Goal: Task Accomplishment & Management: Complete application form

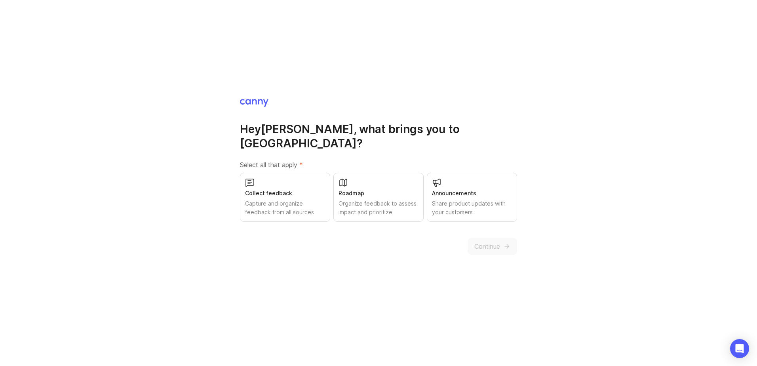
click at [275, 189] on div "Collect feedback" at bounding box center [285, 193] width 80 height 9
click at [389, 199] on div "Organize feedback to assess impact and prioritize" at bounding box center [379, 207] width 80 height 17
click at [500, 199] on div "Share product updates with your customers" at bounding box center [472, 207] width 80 height 17
click at [496, 243] on span "Continue" at bounding box center [488, 247] width 26 height 10
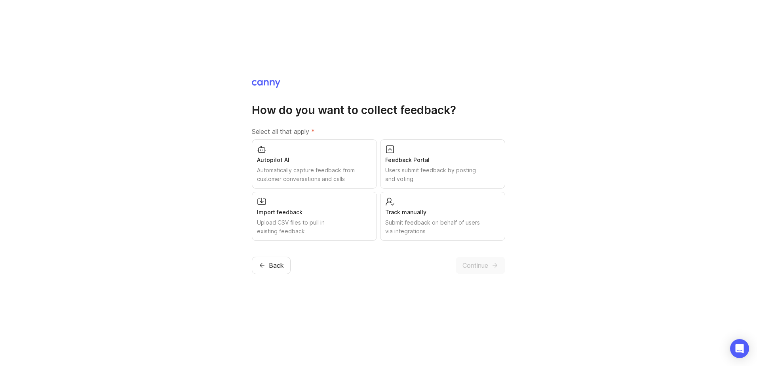
click at [483, 169] on div "Users submit feedback by posting and voting" at bounding box center [442, 174] width 115 height 17
click at [355, 220] on div "Upload CSV files to pull in existing feedback" at bounding box center [314, 226] width 115 height 17
click at [438, 216] on div "Track manually" at bounding box center [442, 212] width 115 height 9
click at [479, 234] on div "Submit feedback on behalf of users via integrations" at bounding box center [442, 226] width 115 height 17
click at [481, 267] on span "Continue" at bounding box center [476, 266] width 26 height 10
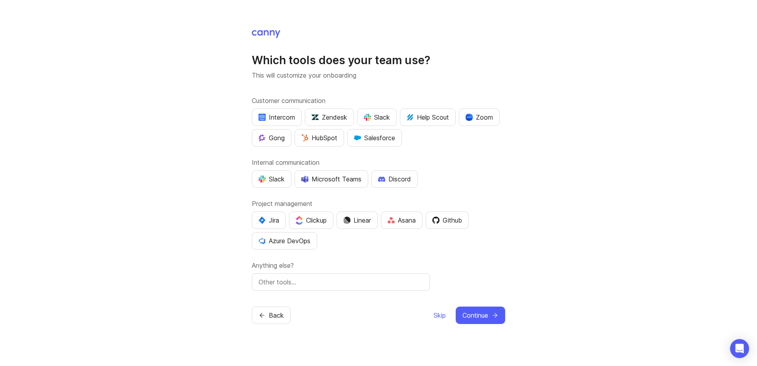
click at [338, 181] on div "Microsoft Teams" at bounding box center [331, 179] width 60 height 10
click at [292, 244] on div "Azure DevOps" at bounding box center [285, 241] width 52 height 10
click at [457, 219] on div "Github" at bounding box center [448, 221] width 30 height 10
click at [492, 322] on button "Continue" at bounding box center [481, 315] width 50 height 17
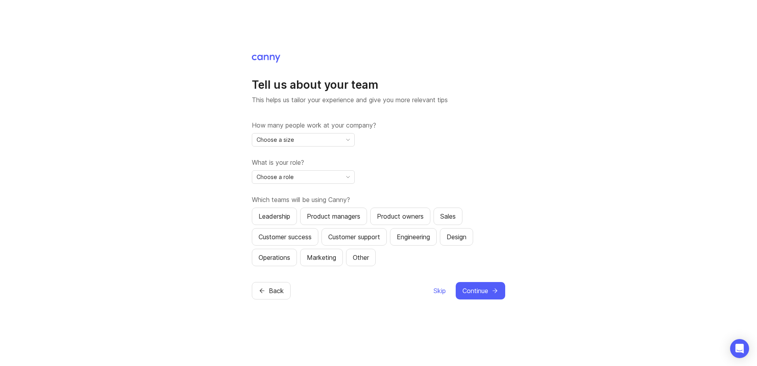
click at [266, 292] on button "Back" at bounding box center [271, 290] width 39 height 17
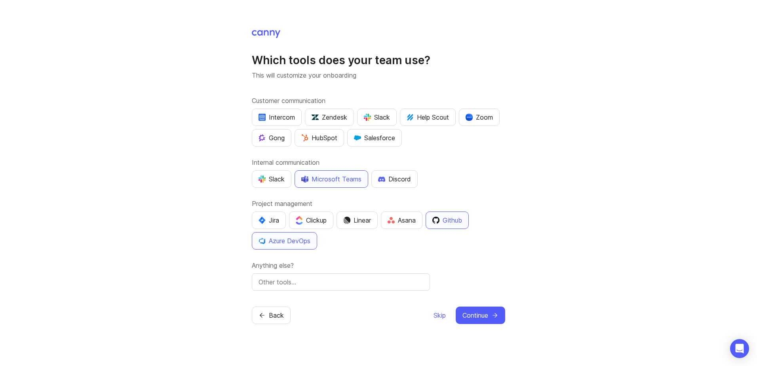
click at [475, 312] on span "Continue" at bounding box center [476, 316] width 26 height 10
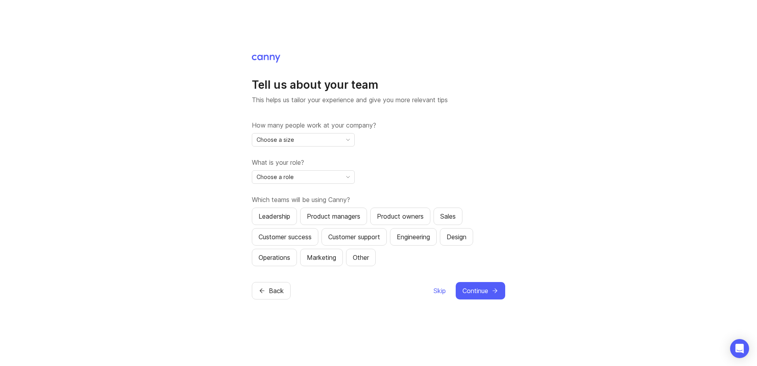
click at [301, 141] on div "Choose a size" at bounding box center [297, 140] width 90 height 13
click at [303, 221] on li "1,001" at bounding box center [303, 220] width 102 height 13
click at [311, 175] on div "Choose a role" at bounding box center [297, 177] width 90 height 13
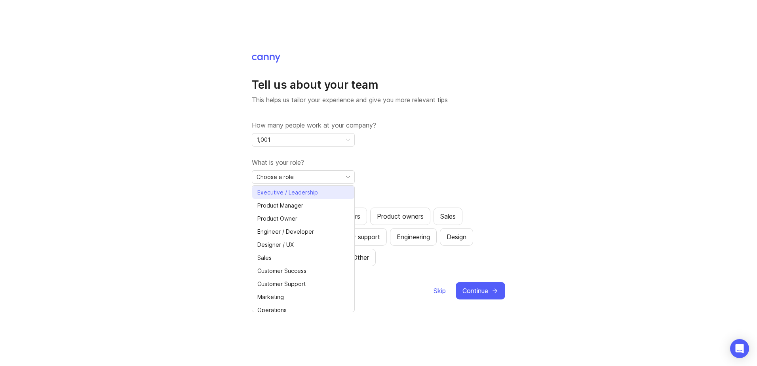
click at [344, 190] on icon "check icon" at bounding box center [348, 193] width 9 height 6
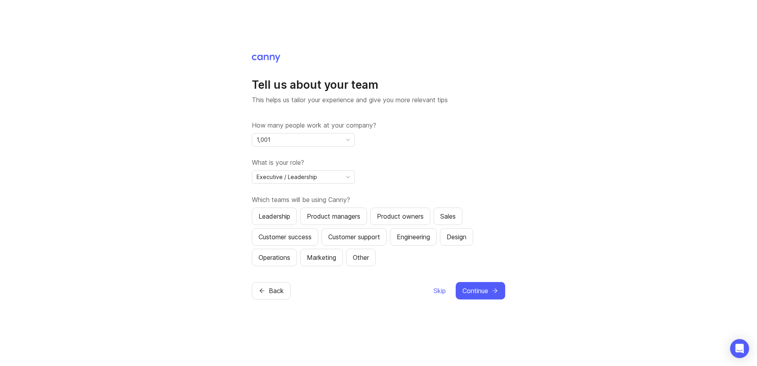
click at [336, 218] on div "Product managers" at bounding box center [333, 217] width 53 height 10
click at [349, 210] on button "Product managers" at bounding box center [333, 216] width 67 height 17
click at [398, 212] on div "Product owners" at bounding box center [400, 217] width 47 height 10
click at [492, 293] on icon "submit" at bounding box center [495, 290] width 7 height 7
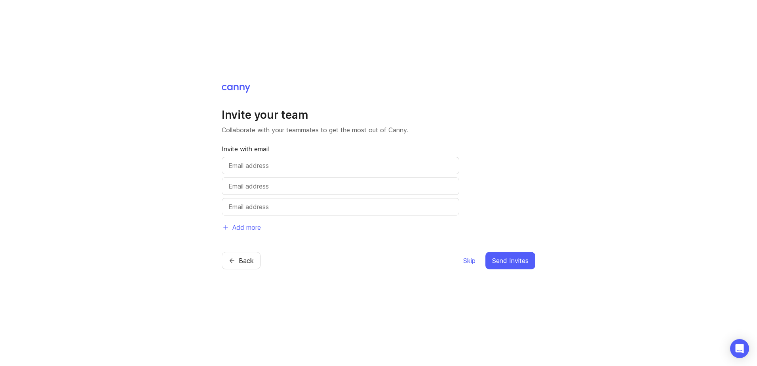
click at [465, 263] on span "Skip" at bounding box center [470, 261] width 12 height 10
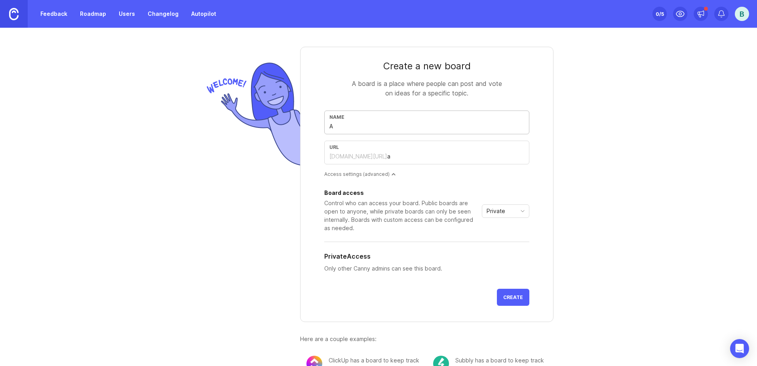
type input "A"
type input "a"
type input "Ap"
type input "ap"
type input "App"
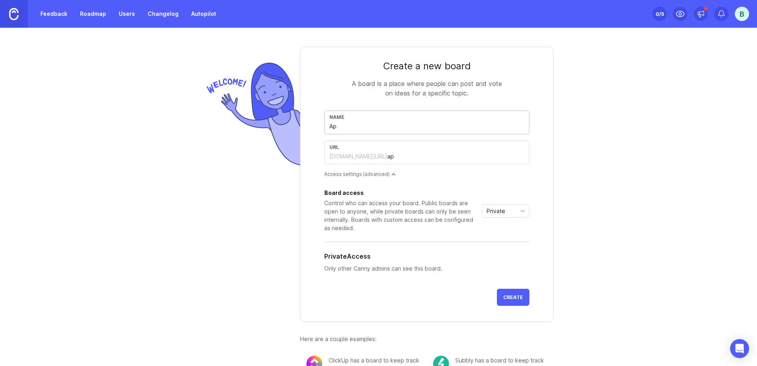
type input "app"
type input "Appl"
type input "appl"
type input "Appli"
type input "appli"
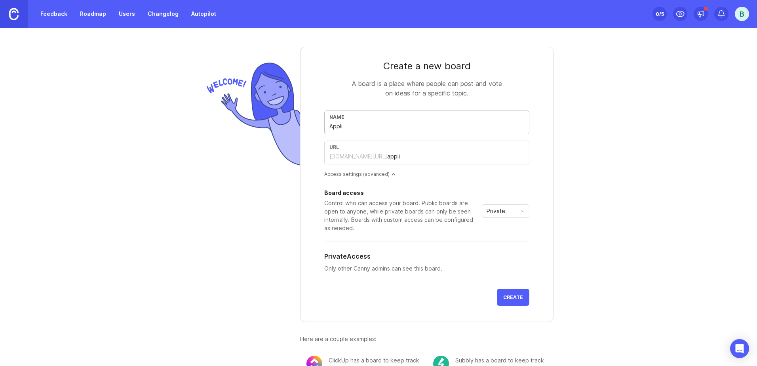
type input "Applic"
type input "applic"
type input "Applica"
type input "applica"
type input "Applicat"
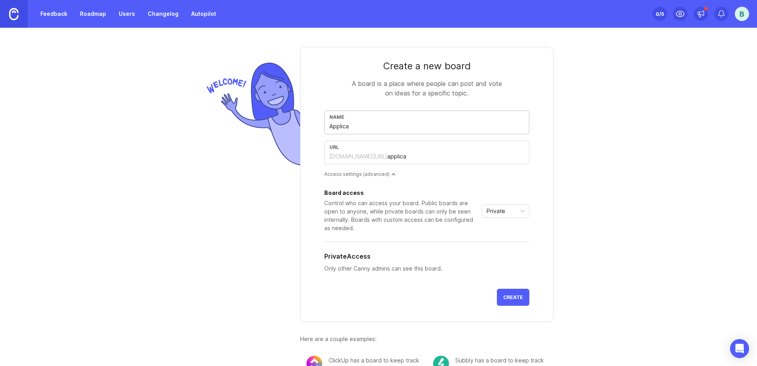
type input "applicat"
type input "Applicati"
type input "applicati"
type input "Applicatio"
type input "applicatio"
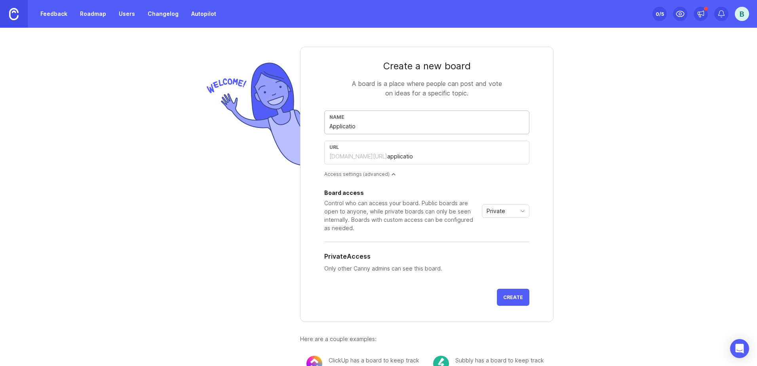
type input "Application"
type input "application"
type input "Application & D"
type input "application-d"
type input "Application & Da"
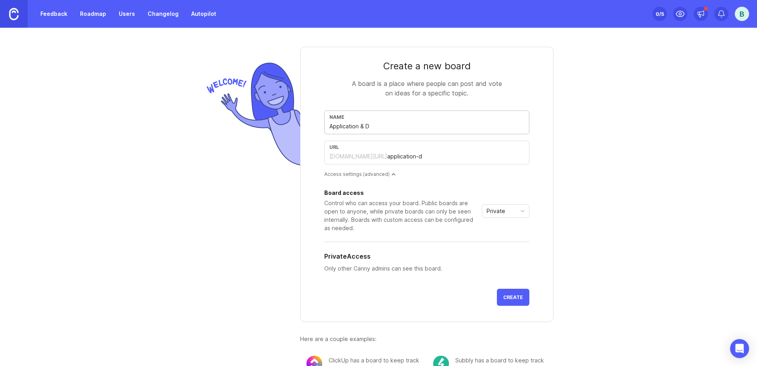
type input "application-da"
type input "Application & D"
type input "application-d"
type input "Application &"
type input "application"
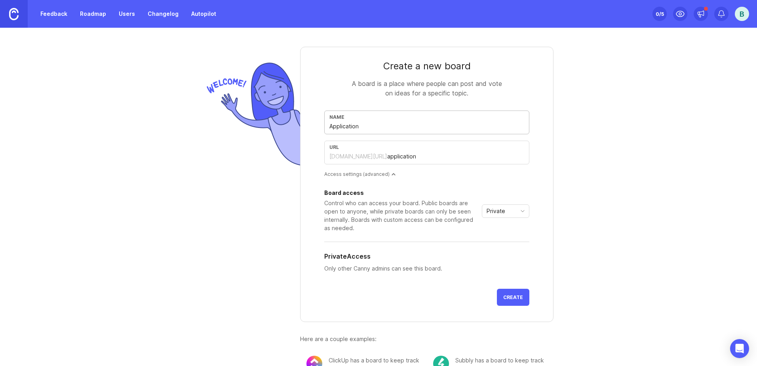
type input "Applications"
type input "applications"
type input "Application"
type input "application"
type input "Applications"
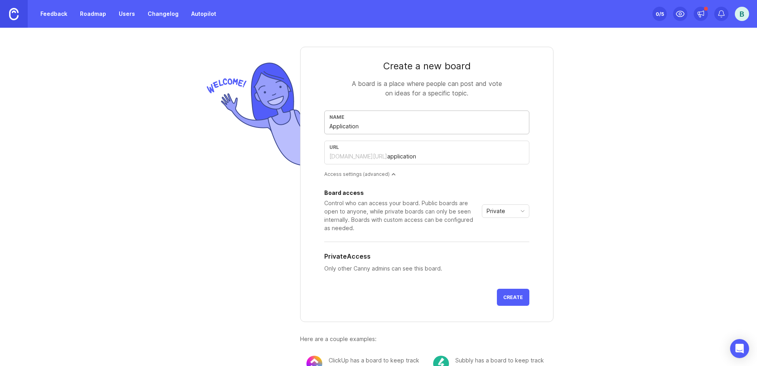
type input "applications"
type input "Applications f"
type input "applications-f"
type input "Applications fe"
type input "applications-fe"
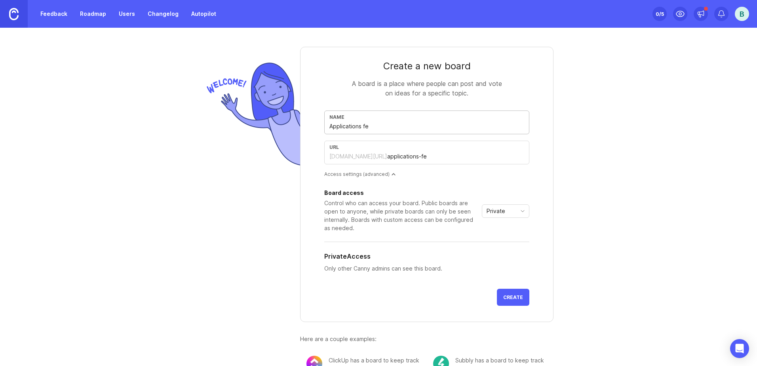
type input "Applications fee"
type input "applications-fee"
type input "Applications feed"
type input "applications-feed"
type input "Applications feedb"
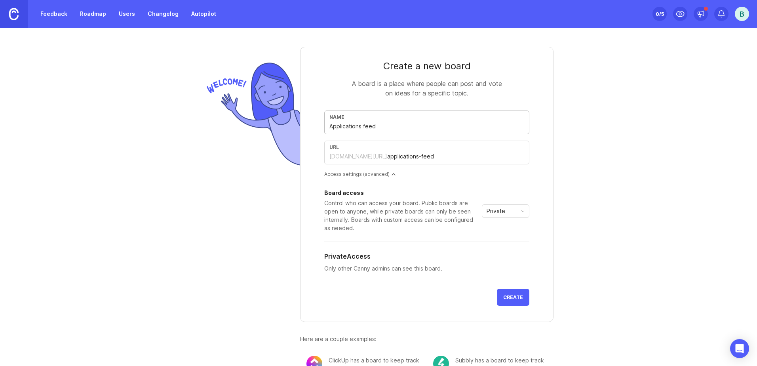
type input "applications-feedb"
type input "Applications feedba"
type input "applications-feedba"
type input "Applications feedbax"
type input "applications-feedbax"
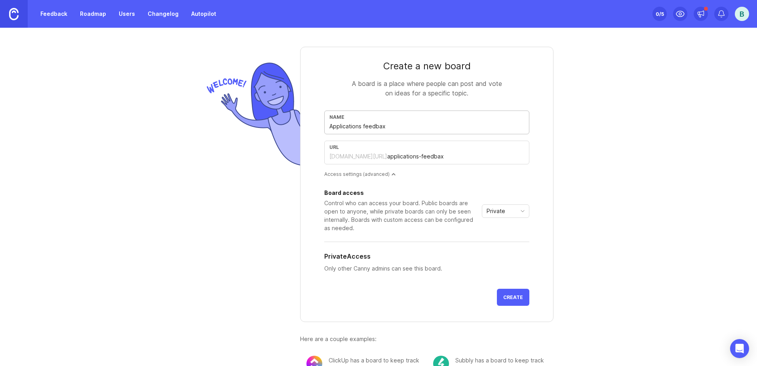
type input "Applications feedbaxk"
type input "applications-feedbaxk"
type input "Applications feedbax"
type input "applications-feedbax"
type input "Applications feedba"
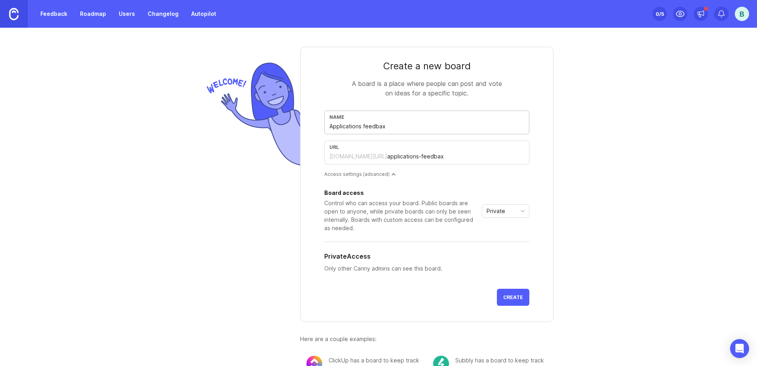
type input "applications-feedba"
type input "Applications feedbac"
type input "applications-feedbac"
type input "Applications feedback"
type input "applications-feedback"
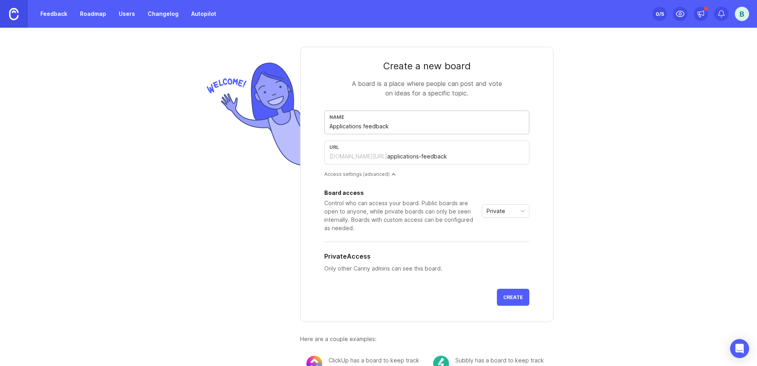
type input "Applications feedback"
click at [508, 299] on span "Create" at bounding box center [514, 297] width 20 height 6
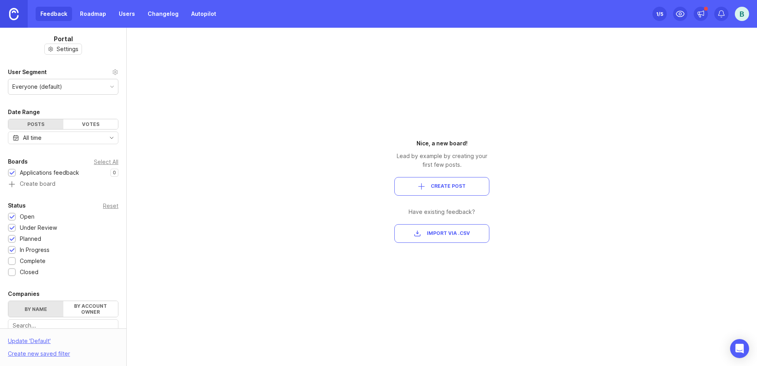
click at [77, 126] on div "Votes" at bounding box center [90, 124] width 55 height 10
click at [32, 124] on div "Posts" at bounding box center [35, 124] width 55 height 10
click at [79, 122] on div "Votes" at bounding box center [90, 124] width 55 height 10
click at [41, 122] on div "Posts" at bounding box center [35, 124] width 55 height 10
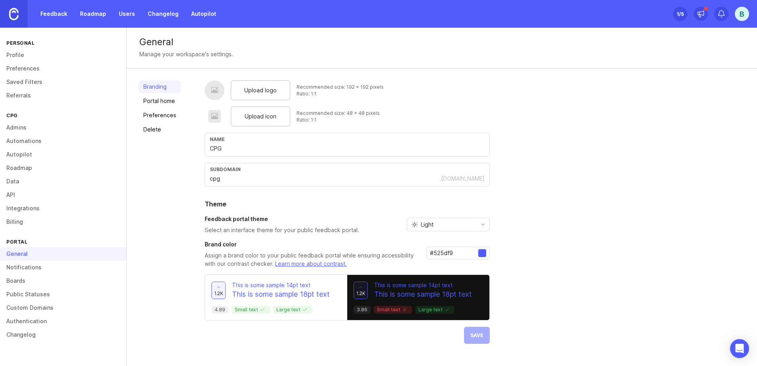
click at [170, 100] on link "Portal home" at bounding box center [160, 101] width 42 height 13
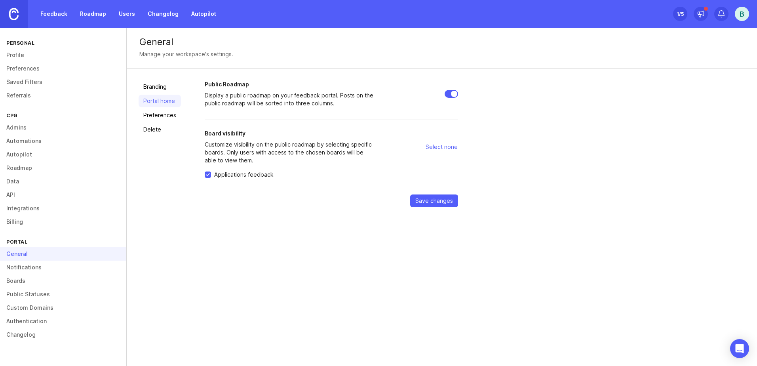
click at [165, 112] on link "Preferences" at bounding box center [160, 115] width 42 height 13
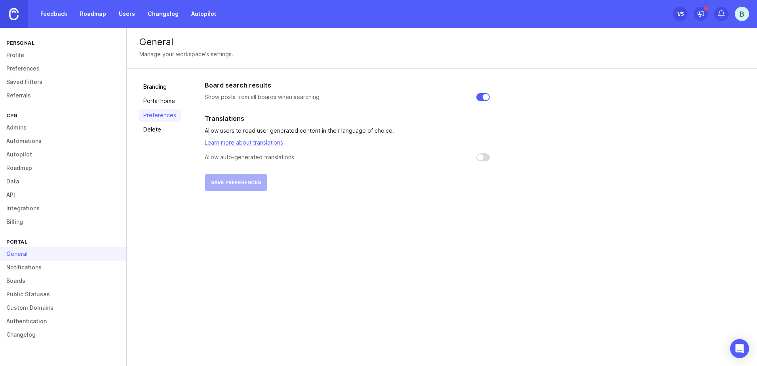
click at [165, 14] on link "Changelog" at bounding box center [163, 14] width 40 height 14
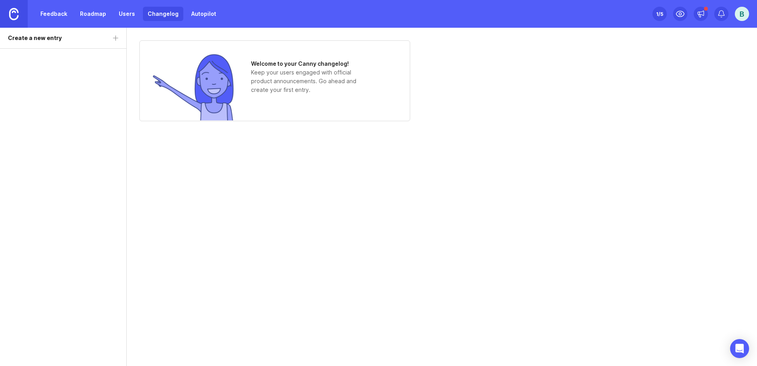
click at [155, 12] on link "Changelog" at bounding box center [163, 14] width 40 height 14
click at [120, 17] on link "Users" at bounding box center [127, 14] width 26 height 14
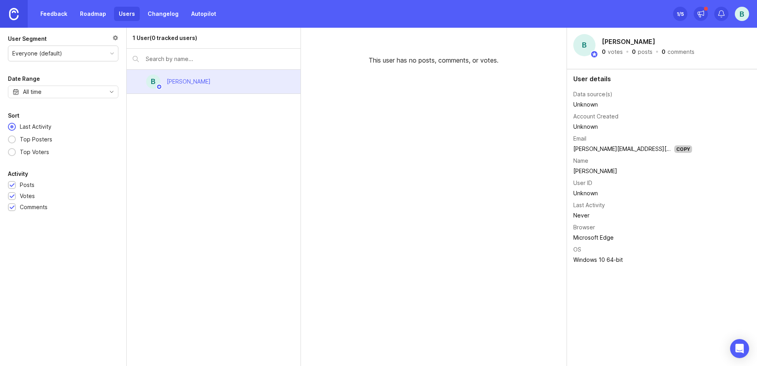
click at [53, 9] on link "Feedback" at bounding box center [54, 14] width 36 height 14
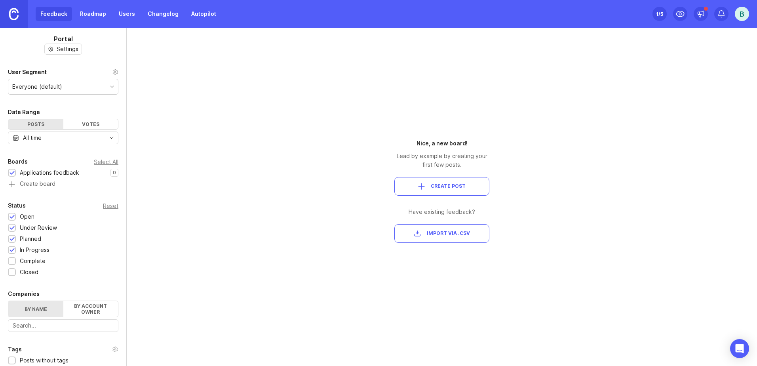
click at [162, 15] on link "Changelog" at bounding box center [163, 14] width 40 height 14
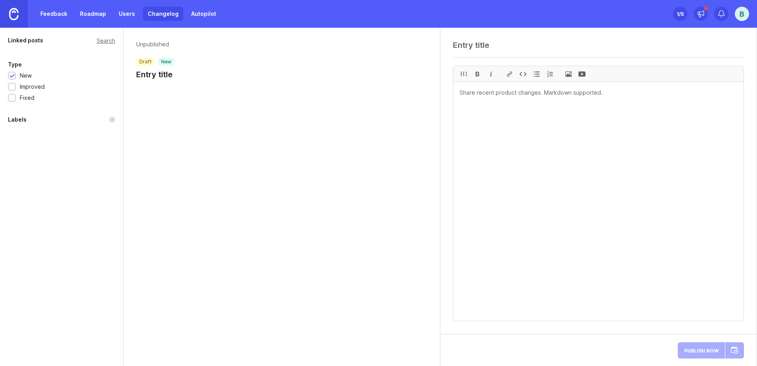
click at [194, 13] on link "Autopilot" at bounding box center [204, 14] width 34 height 14
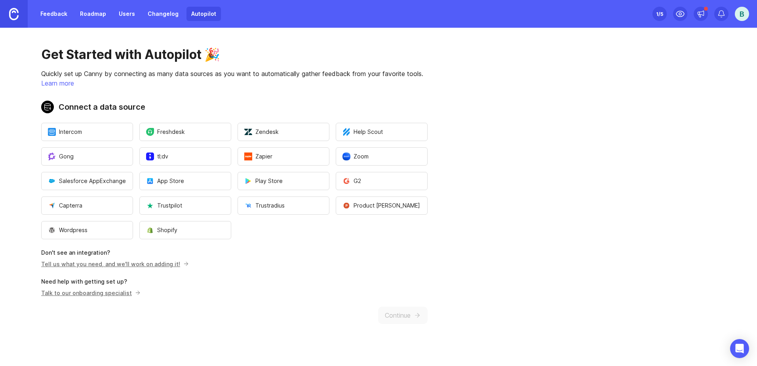
click at [159, 17] on link "Changelog" at bounding box center [163, 14] width 40 height 14
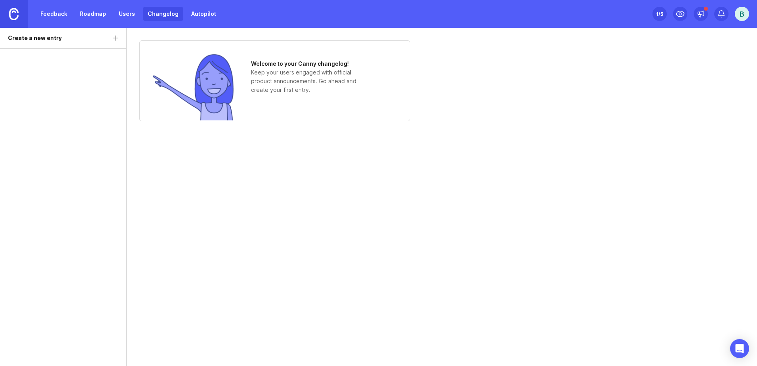
click at [120, 13] on link "Users" at bounding box center [127, 14] width 26 height 14
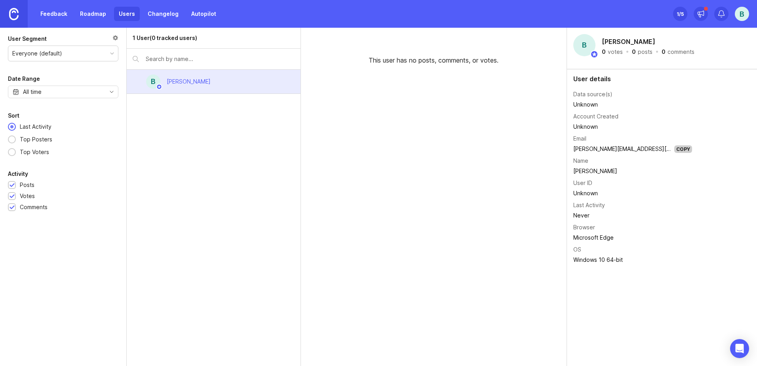
click at [84, 55] on div "Everyone (default)" at bounding box center [63, 53] width 110 height 15
click at [168, 11] on link "Changelog" at bounding box center [163, 14] width 40 height 14
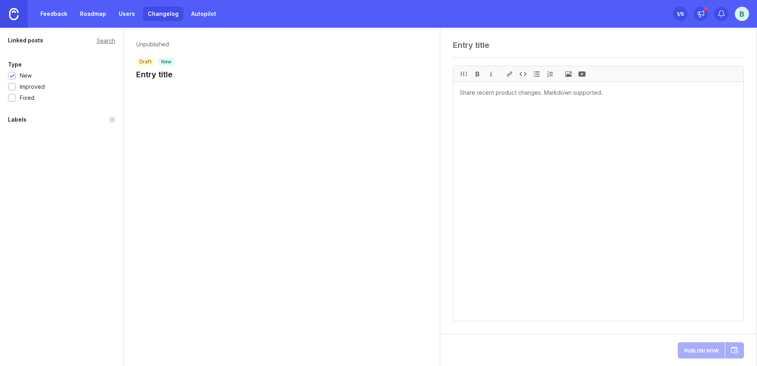
click at [135, 12] on link "Users" at bounding box center [127, 14] width 26 height 14
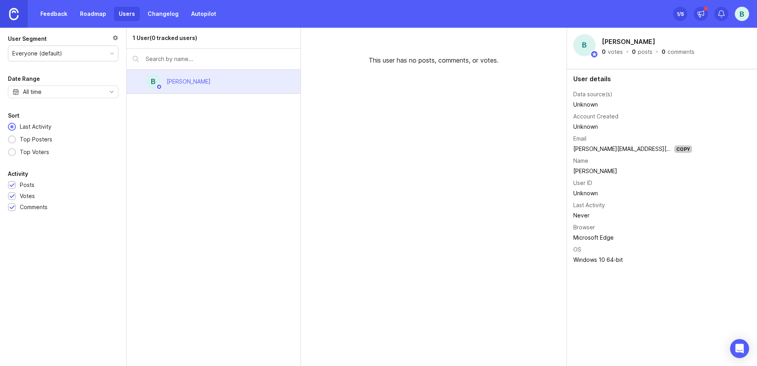
click at [91, 15] on link "Roadmap" at bounding box center [93, 14] width 36 height 14
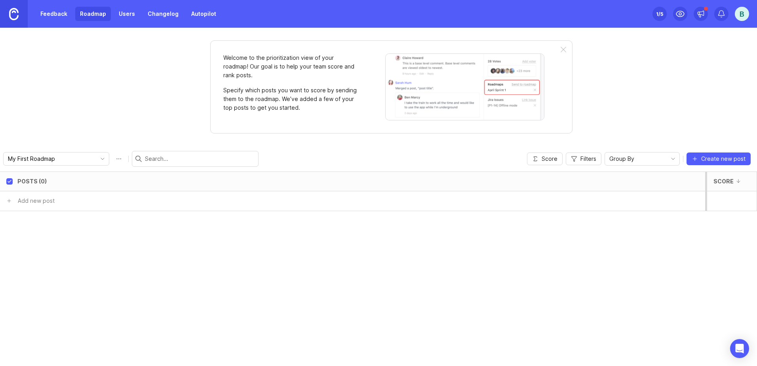
click at [46, 18] on link "Feedback" at bounding box center [54, 14] width 36 height 14
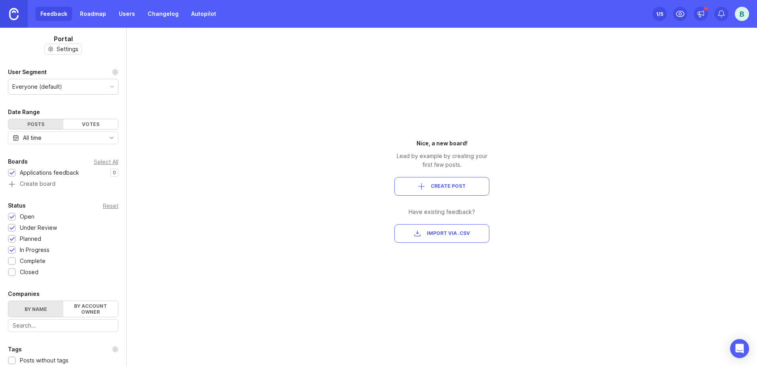
click at [433, 225] on button "Import via .csv" at bounding box center [442, 233] width 95 height 19
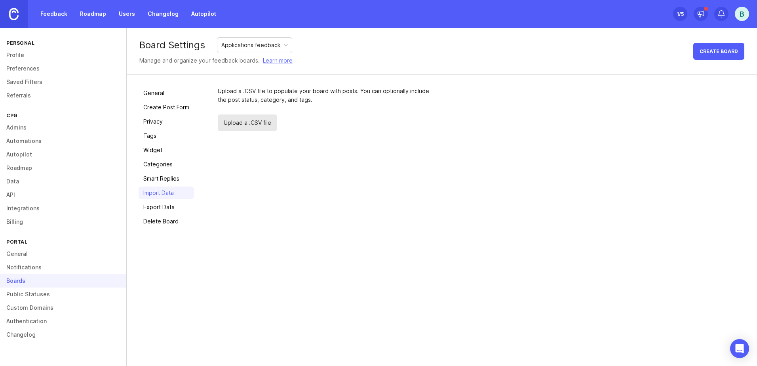
click at [258, 128] on span "Upload a .CSV file" at bounding box center [247, 122] width 59 height 17
click at [238, 122] on span "Upload a .CSV file" at bounding box center [247, 122] width 59 height 17
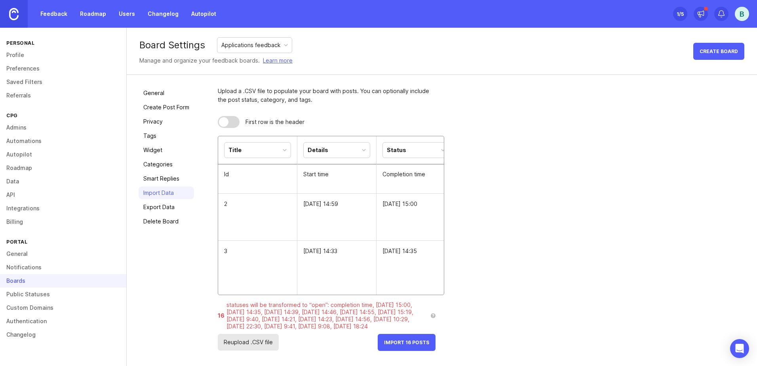
scroll to position [4, 0]
click at [413, 345] on span "Import 16 Posts" at bounding box center [406, 343] width 45 height 6
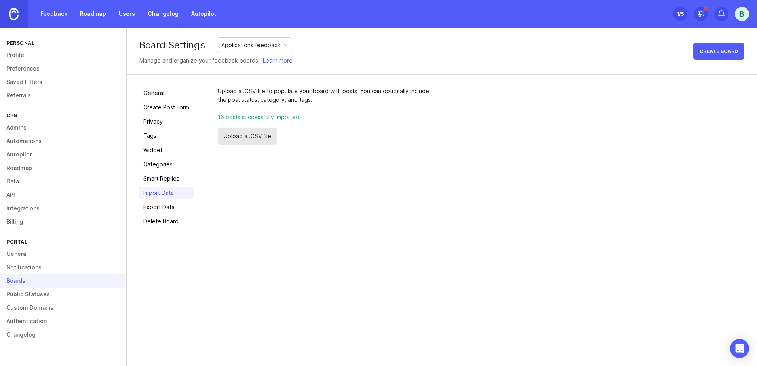
click at [31, 282] on div "Boards" at bounding box center [63, 280] width 126 height 13
click at [154, 13] on link "Changelog" at bounding box center [163, 14] width 40 height 14
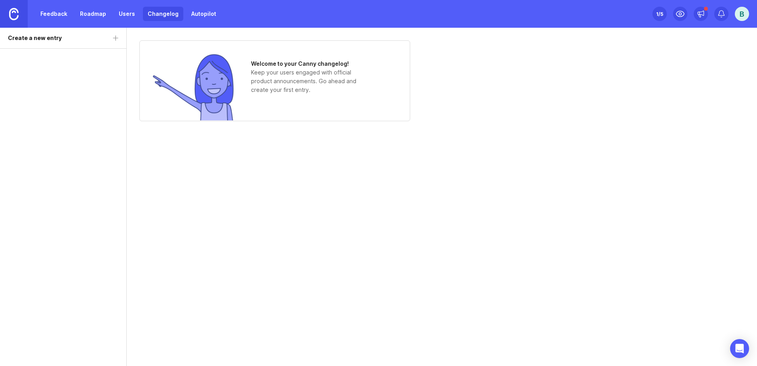
click at [46, 16] on link "Feedback" at bounding box center [54, 14] width 36 height 14
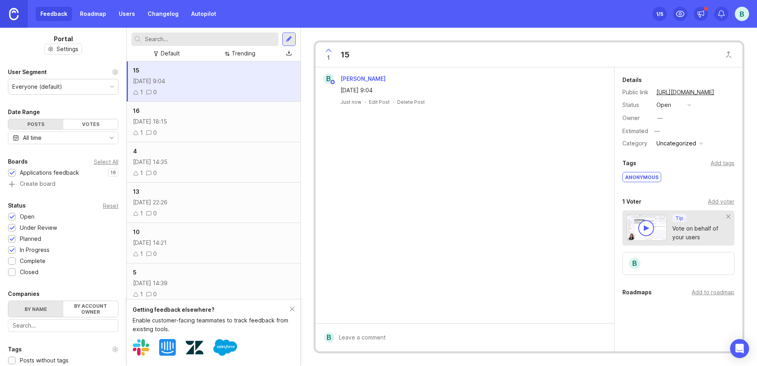
click at [224, 114] on div "16" at bounding box center [213, 111] width 161 height 9
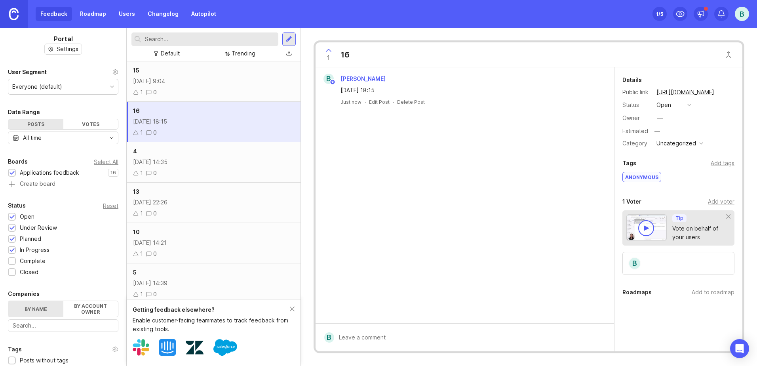
click at [229, 92] on div "1 0" at bounding box center [213, 92] width 161 height 9
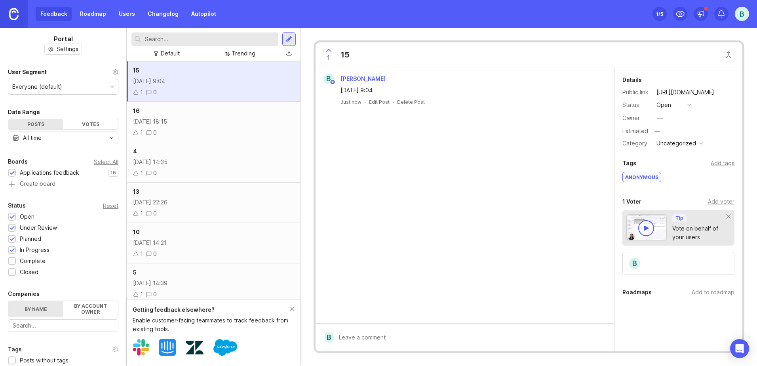
click at [703, 140] on button "Uncategorized" at bounding box center [680, 143] width 52 height 10
click at [679, 105] on button "open" at bounding box center [674, 105] width 40 height 10
click at [220, 124] on div "[DATE] 18:15" at bounding box center [213, 121] width 161 height 9
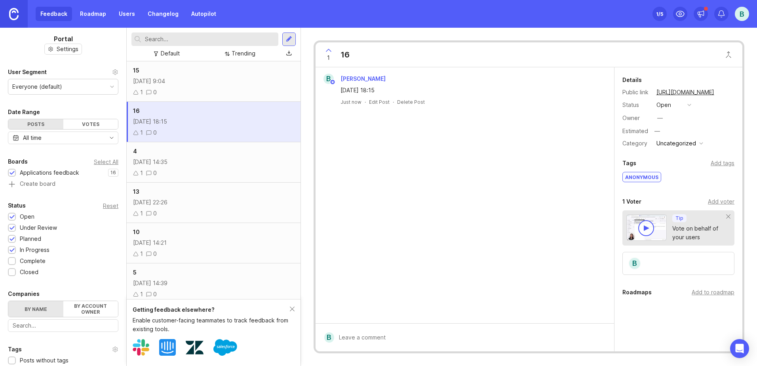
click at [230, 152] on div "4" at bounding box center [213, 151] width 161 height 9
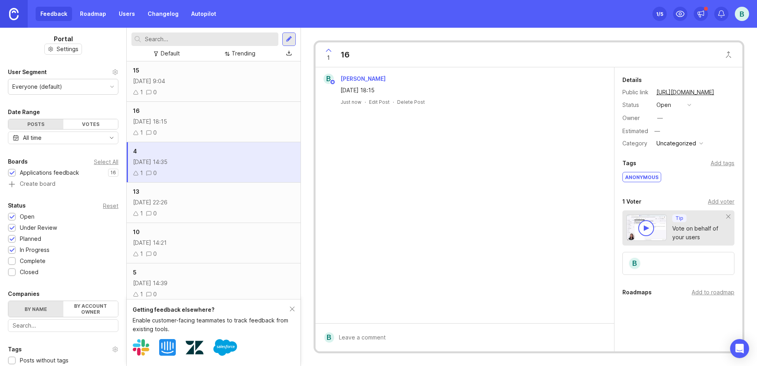
click at [242, 196] on div "13" at bounding box center [213, 191] width 161 height 9
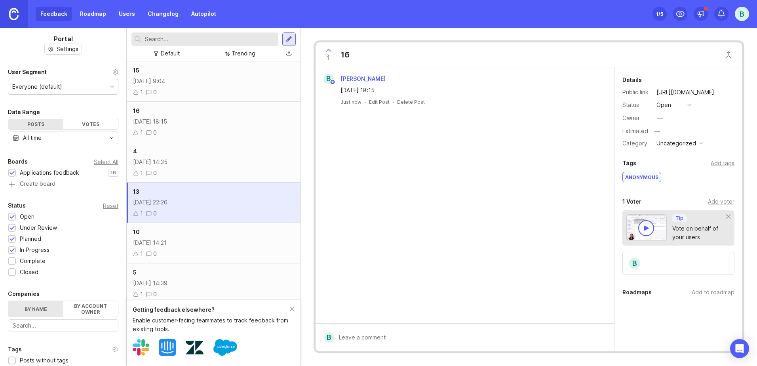
click at [242, 231] on div "10" at bounding box center [213, 232] width 161 height 9
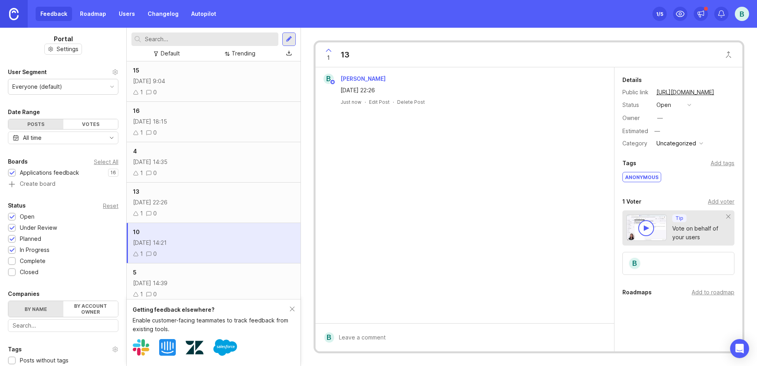
click at [234, 277] on div "5 [DATE] 14:39 1 0" at bounding box center [214, 283] width 174 height 40
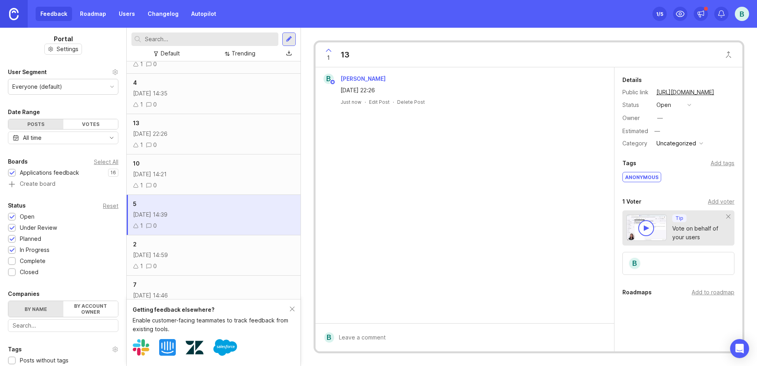
scroll to position [163, 0]
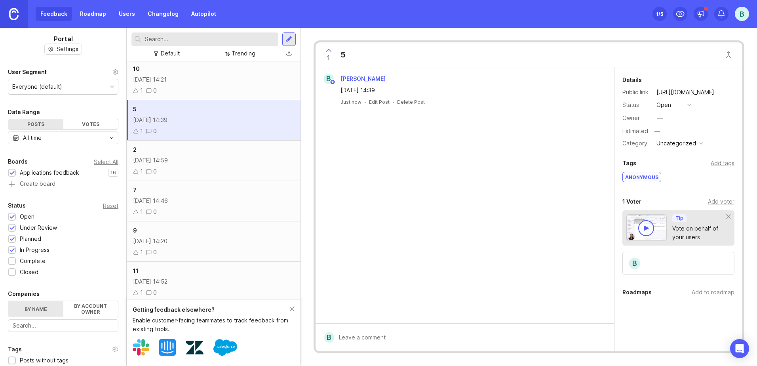
click at [241, 161] on div "[DATE] 14:59" at bounding box center [213, 160] width 161 height 9
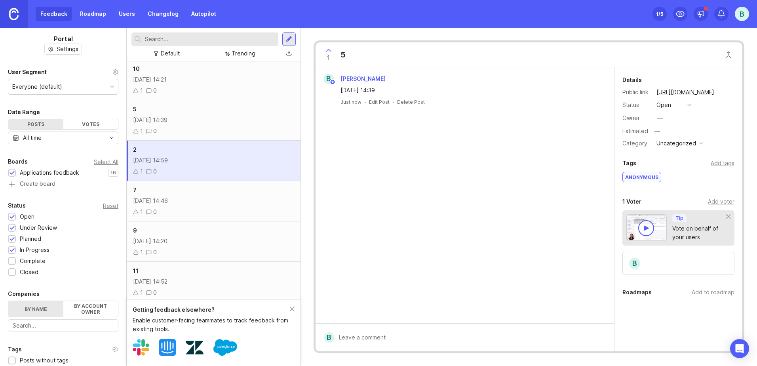
click at [241, 206] on div "7 [DATE] 14:46 1 0" at bounding box center [214, 201] width 174 height 40
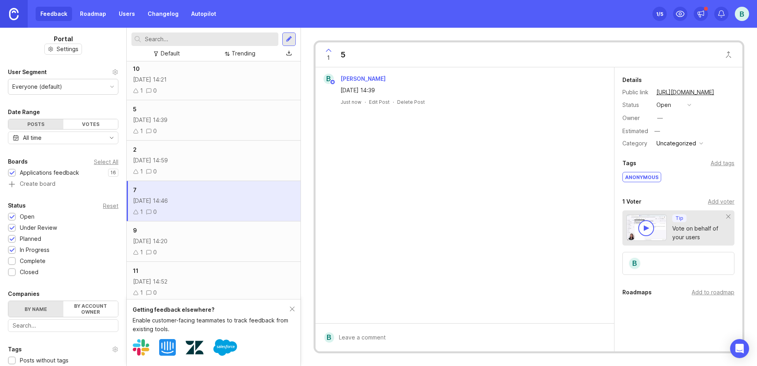
click at [242, 232] on div "9" at bounding box center [213, 230] width 161 height 9
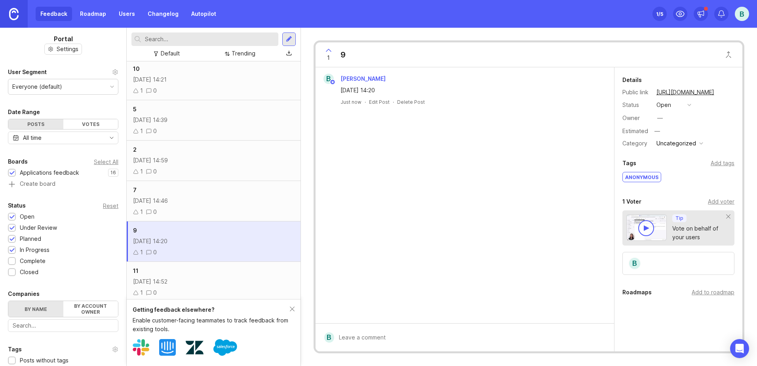
click at [230, 98] on div "10 [DATE] 14:21 1 0" at bounding box center [214, 80] width 174 height 40
click at [229, 97] on div "15 [DATE] 9:04 1 0" at bounding box center [214, 81] width 174 height 40
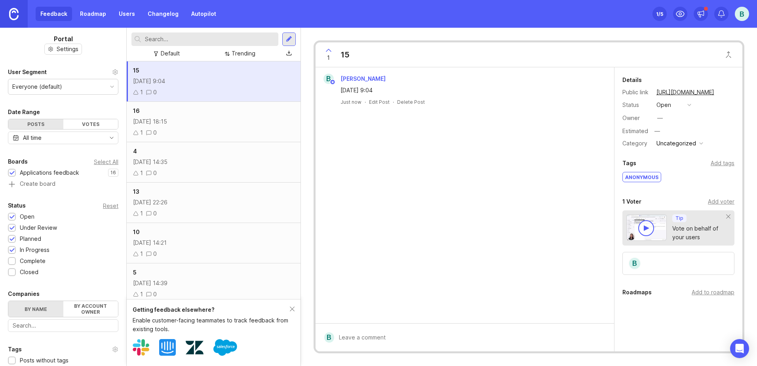
click at [229, 97] on div "15 [DATE] 9:04 1 0" at bounding box center [214, 81] width 174 height 40
drag, startPoint x: 229, startPoint y: 97, endPoint x: 203, endPoint y: 128, distance: 40.8
click at [203, 128] on div "1 0" at bounding box center [213, 132] width 161 height 9
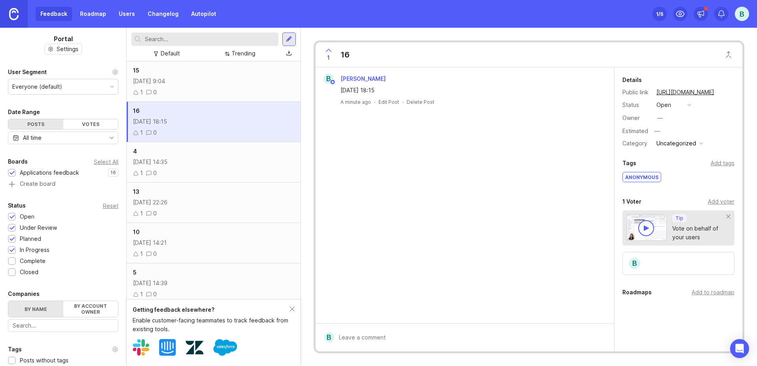
click at [210, 85] on div "[DATE] 9:04" at bounding box center [213, 81] width 161 height 9
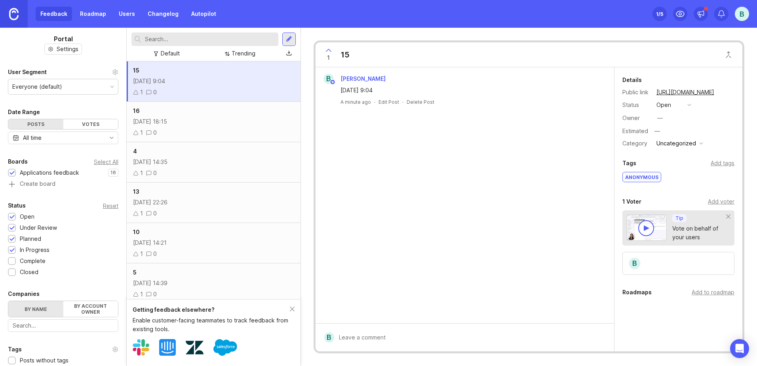
click at [210, 85] on div "[DATE] 9:04" at bounding box center [213, 81] width 161 height 9
